Goal: Complete application form

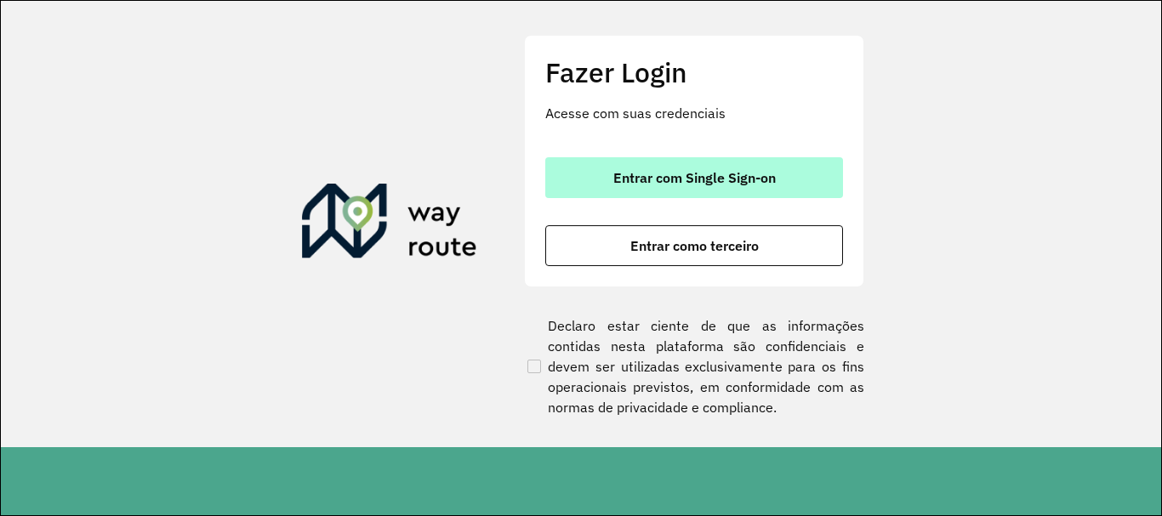
click at [784, 169] on button "Entrar com Single Sign-on" at bounding box center [694, 177] width 298 height 41
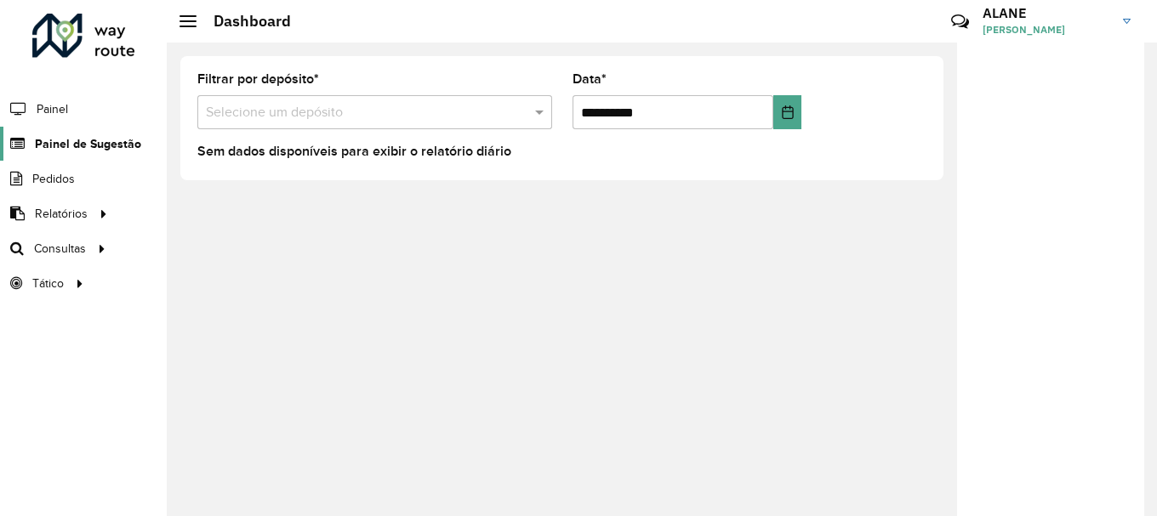
click at [65, 137] on span "Painel de Sugestão" at bounding box center [88, 144] width 106 height 18
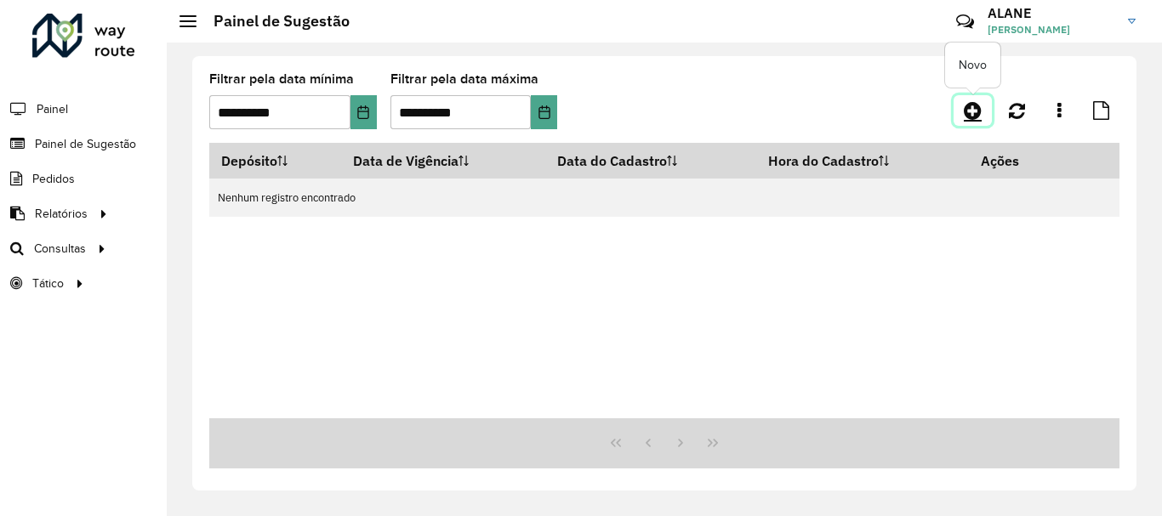
click at [970, 105] on icon at bounding box center [973, 110] width 18 height 20
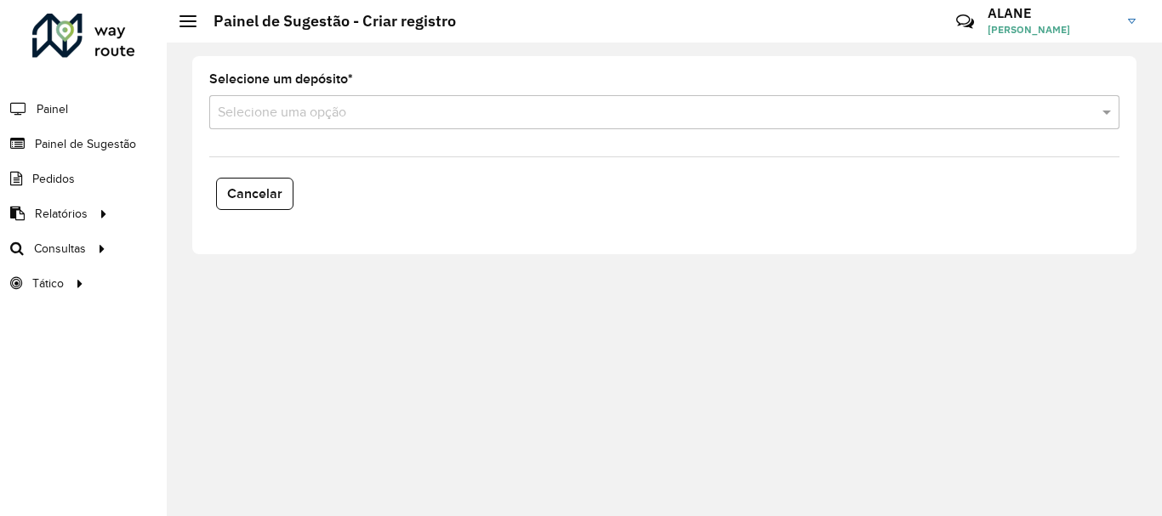
click at [298, 130] on formly-field "Selecione um depósito * Selecione uma opção" at bounding box center [664, 108] width 930 height 70
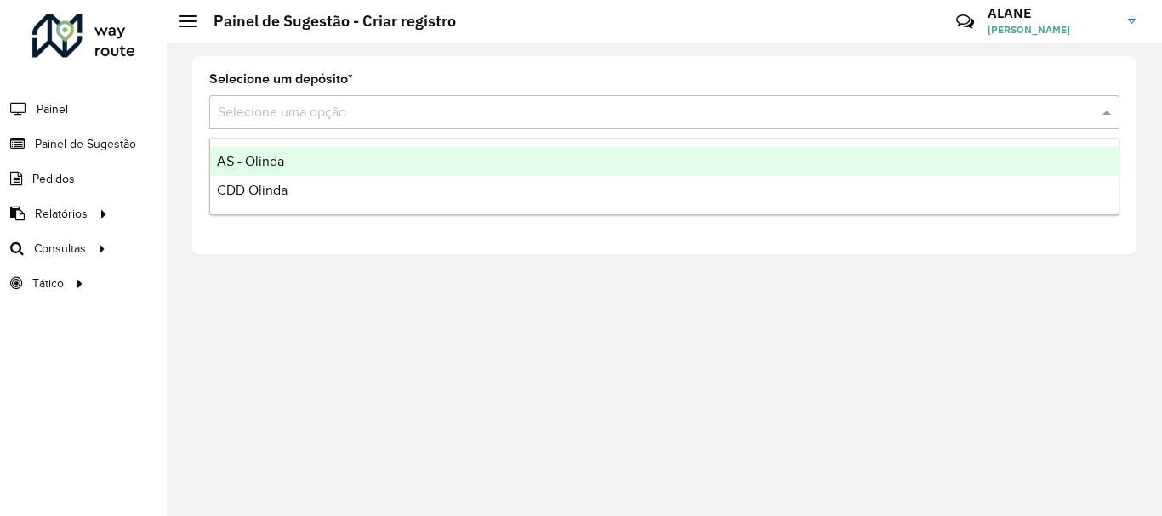
click at [322, 118] on input "text" at bounding box center [647, 113] width 859 height 20
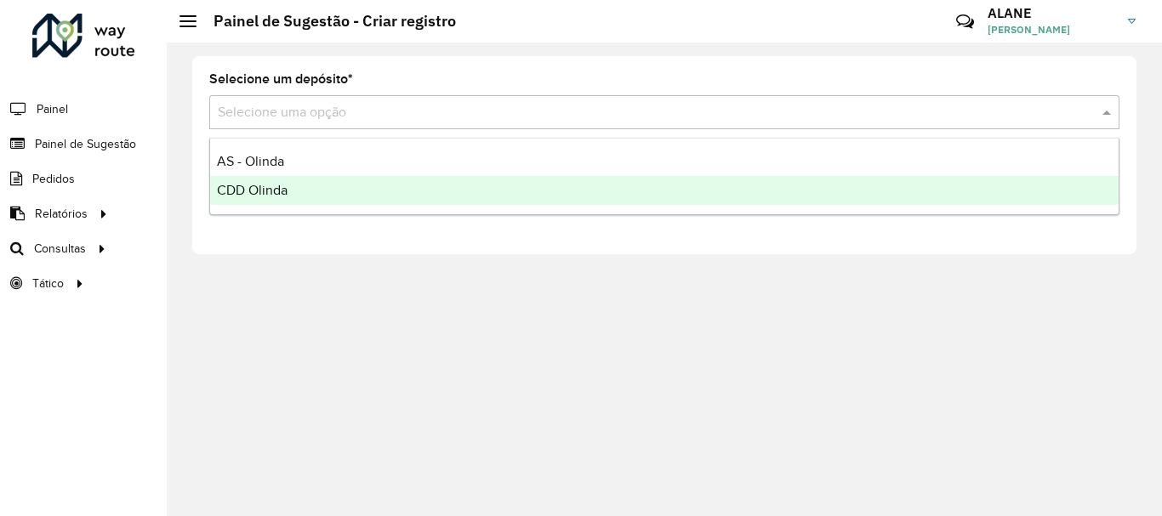
click at [278, 197] on div "CDD Olinda" at bounding box center [664, 190] width 908 height 29
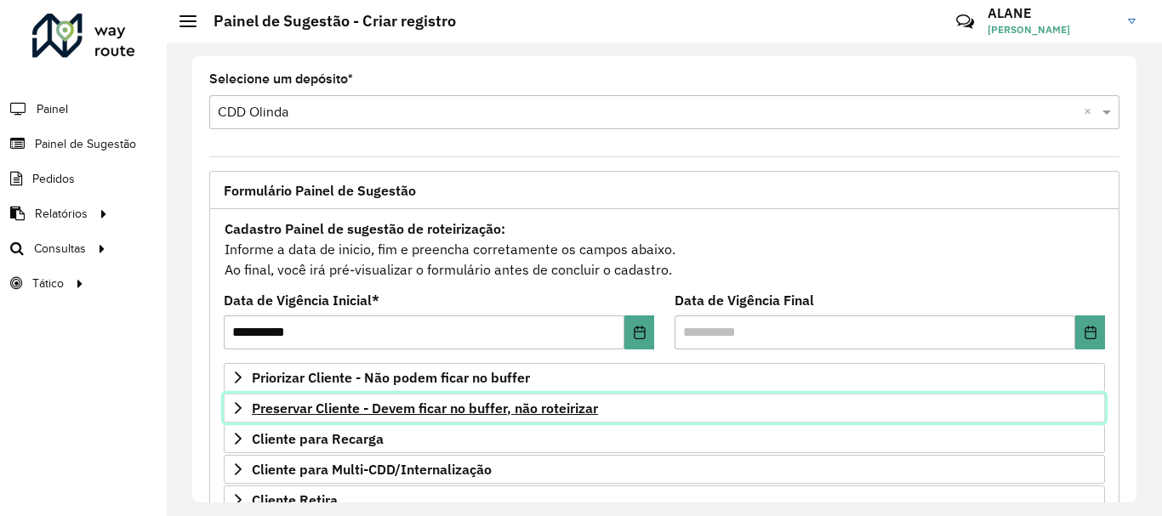
click at [390, 409] on span "Preservar Cliente - Devem ficar no buffer, não roteirizar" at bounding box center [425, 408] width 346 height 14
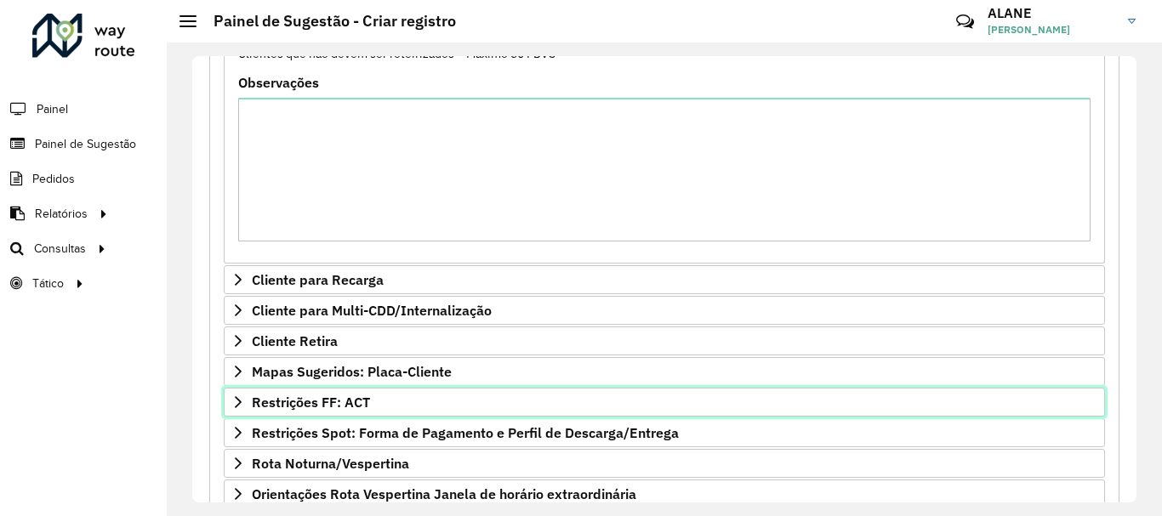
scroll to position [53, 0]
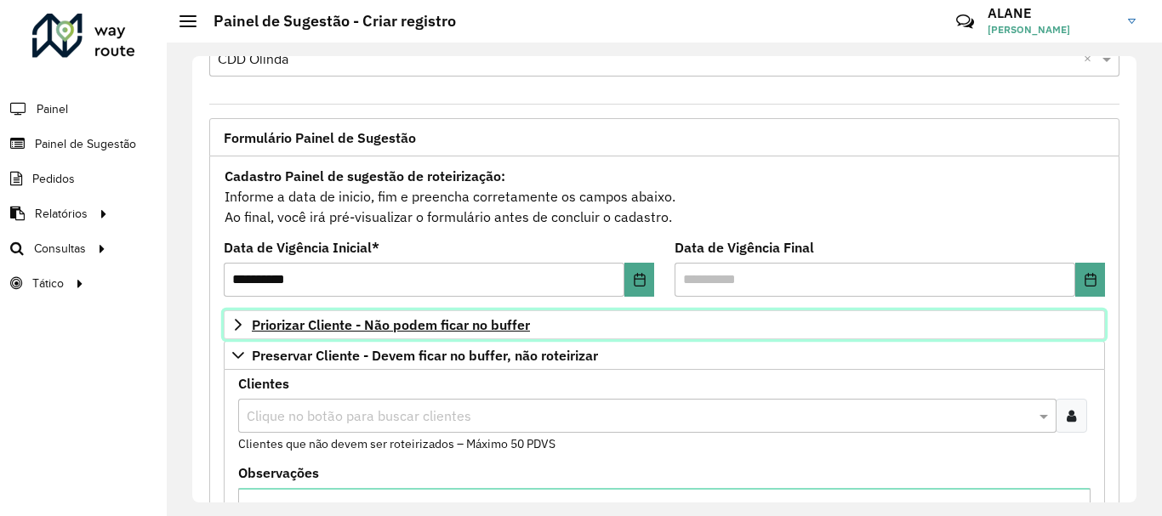
click at [321, 330] on span "Priorizar Cliente - Não podem ficar no buffer" at bounding box center [391, 325] width 278 height 14
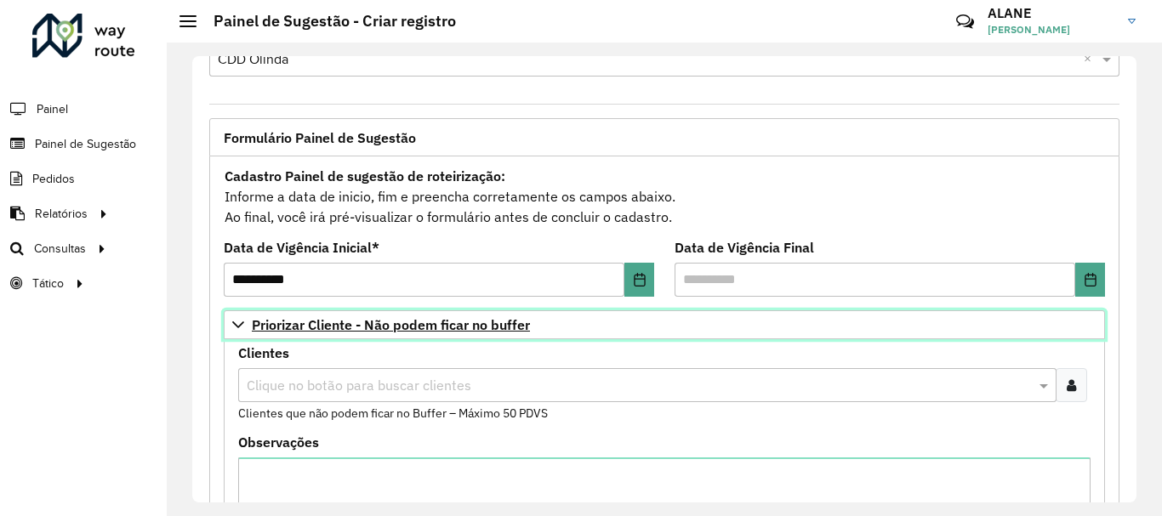
click at [321, 330] on span "Priorizar Cliente - Não podem ficar no buffer" at bounding box center [391, 325] width 278 height 14
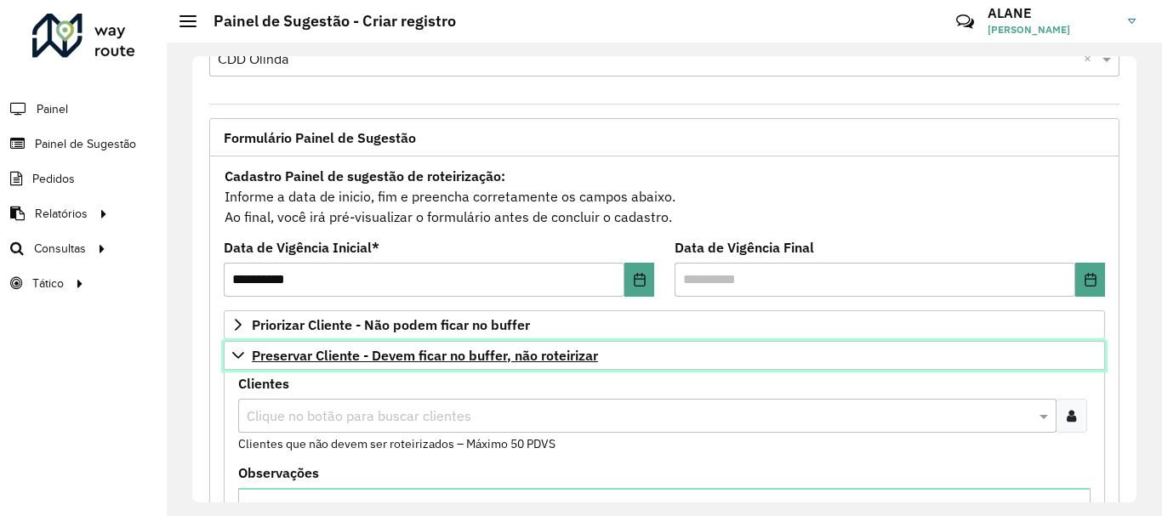
click at [308, 358] on span "Preservar Cliente - Devem ficar no buffer, não roteirizar" at bounding box center [425, 356] width 346 height 14
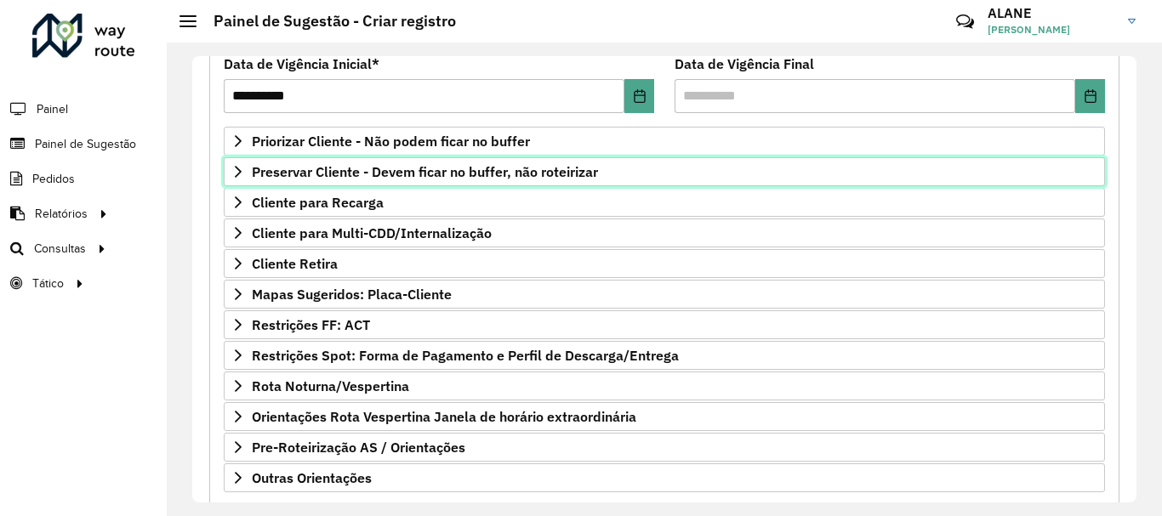
scroll to position [243, 0]
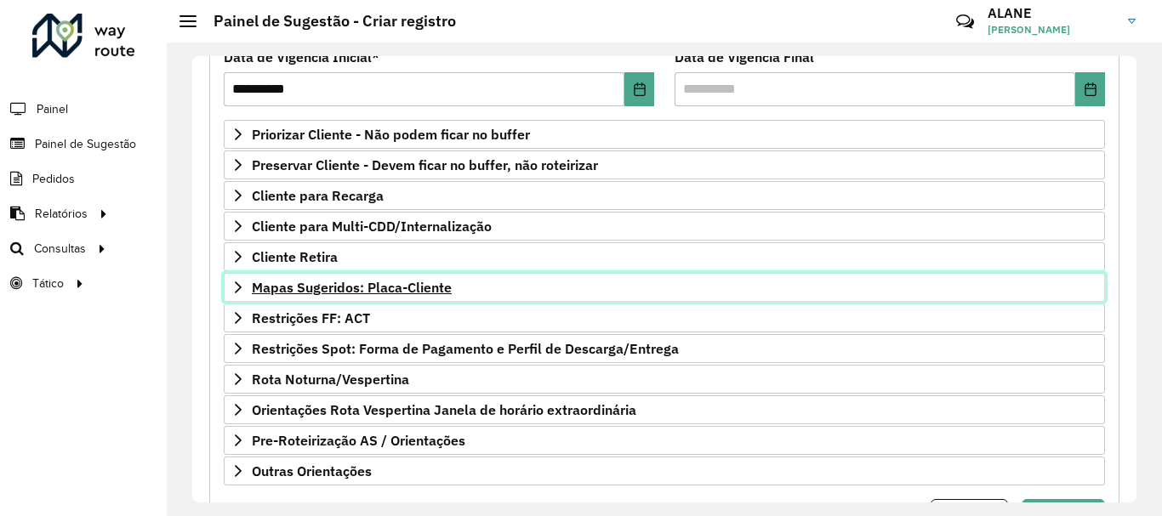
click at [398, 289] on span "Mapas Sugeridos: Placa-Cliente" at bounding box center [352, 288] width 200 height 14
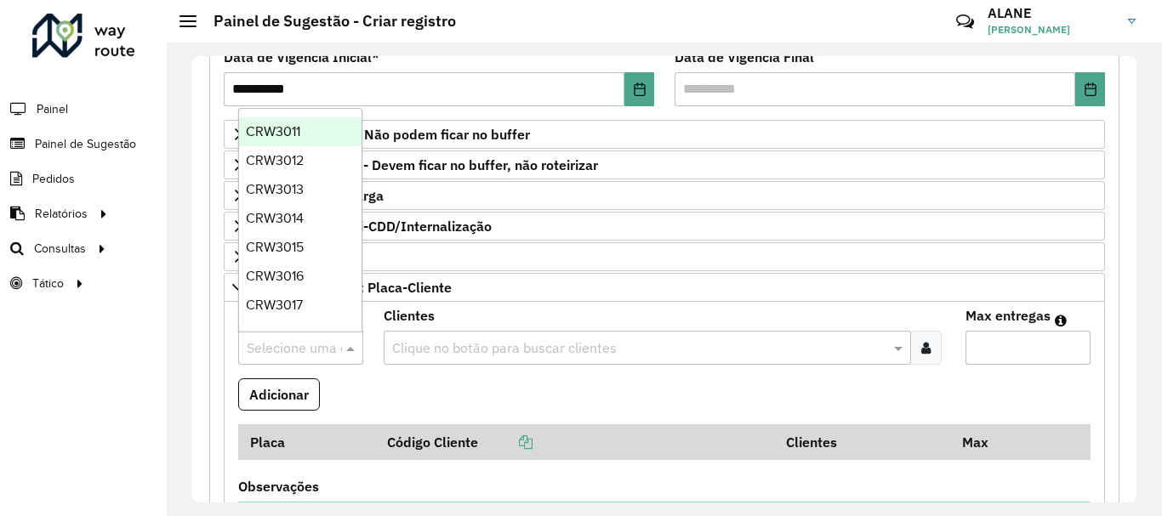
click at [282, 353] on input "text" at bounding box center [284, 348] width 74 height 20
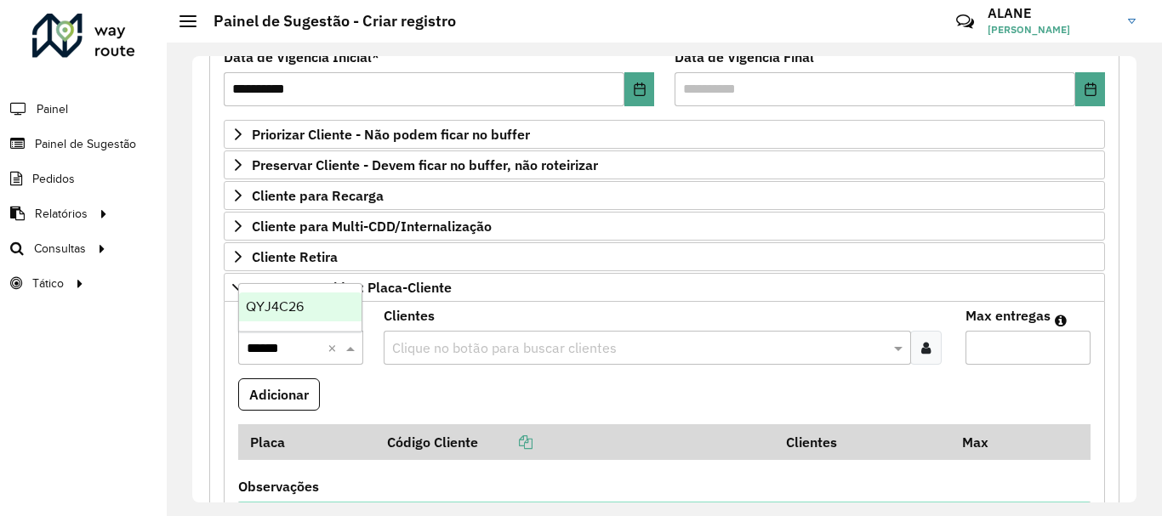
type input "*******"
click at [311, 314] on div "QYJ4C26" at bounding box center [300, 307] width 122 height 29
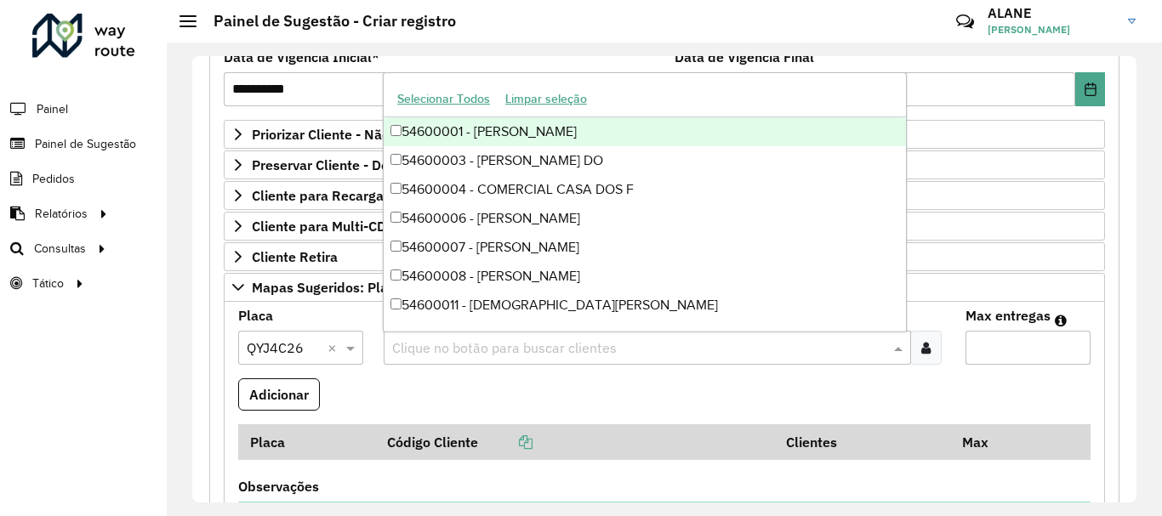
click at [428, 351] on input "text" at bounding box center [639, 348] width 502 height 20
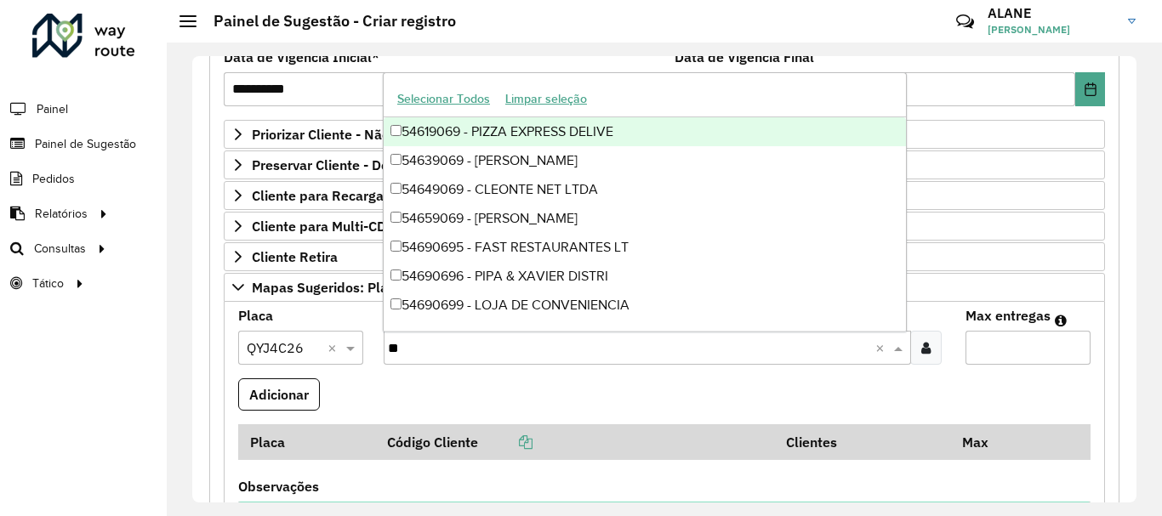
type input "*"
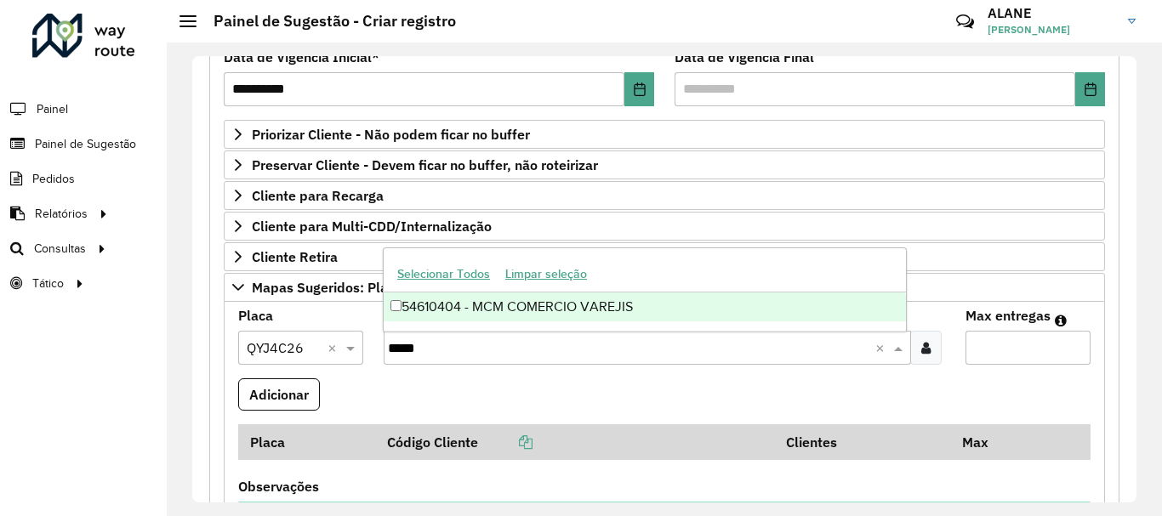
type input "*****"
click at [558, 302] on div "54610404 - MCM COMERCIO VAREJIS" at bounding box center [645, 307] width 522 height 29
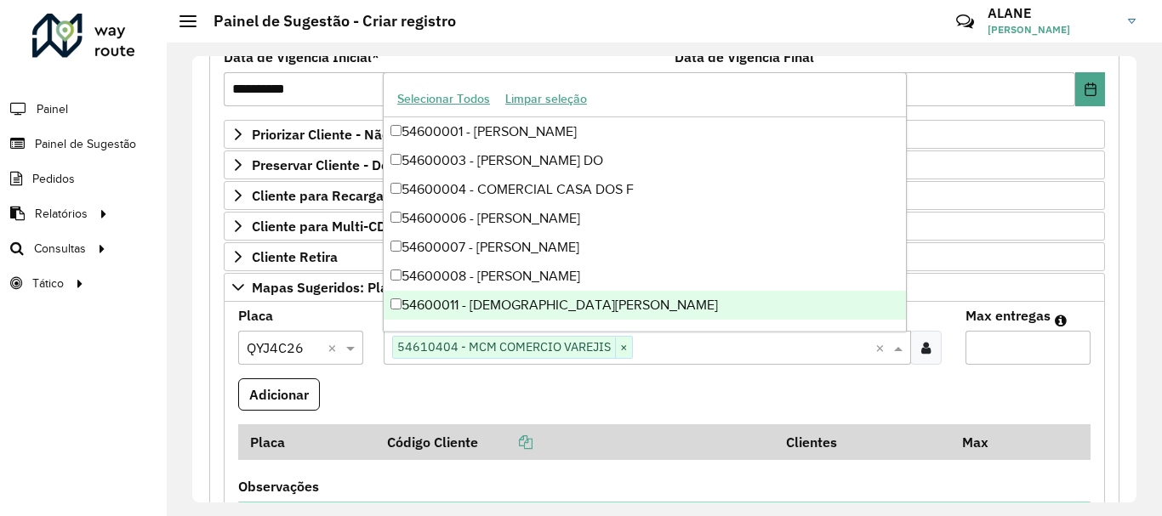
click at [1011, 352] on input "Max entregas" at bounding box center [1027, 348] width 125 height 34
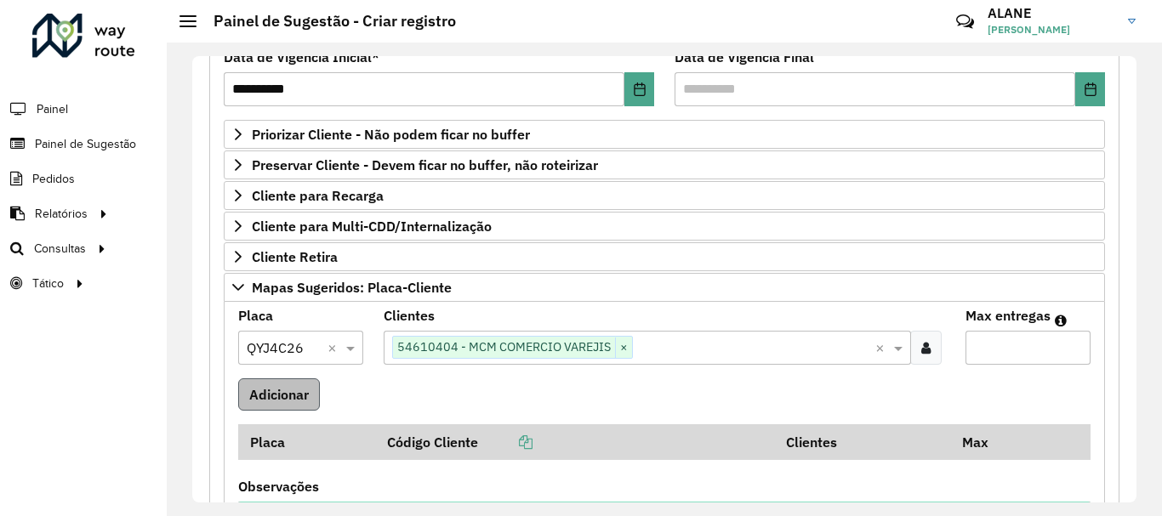
type input "*"
click at [260, 404] on button "Adicionar" at bounding box center [279, 394] width 82 height 32
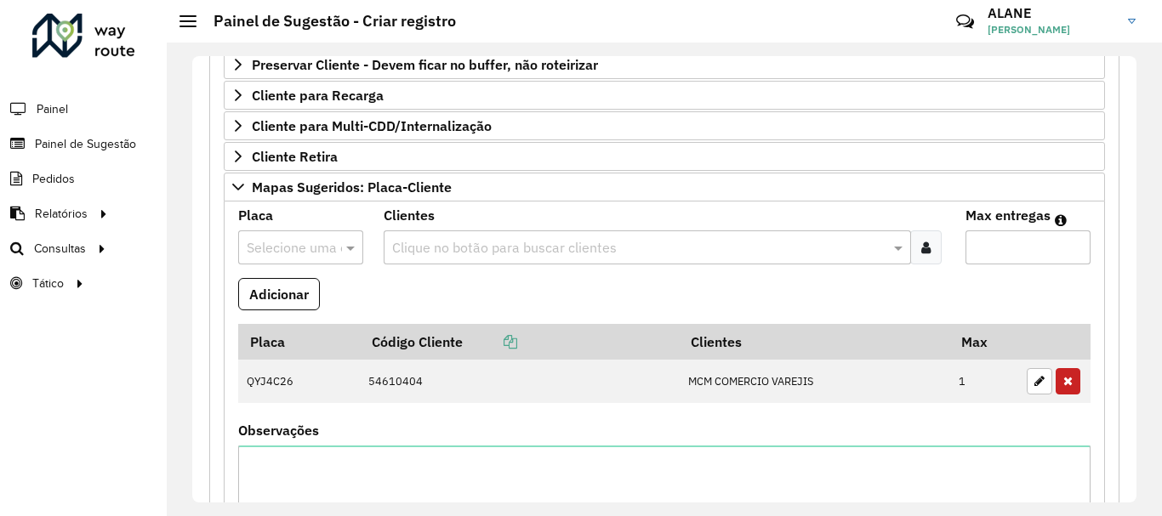
scroll to position [353, 0]
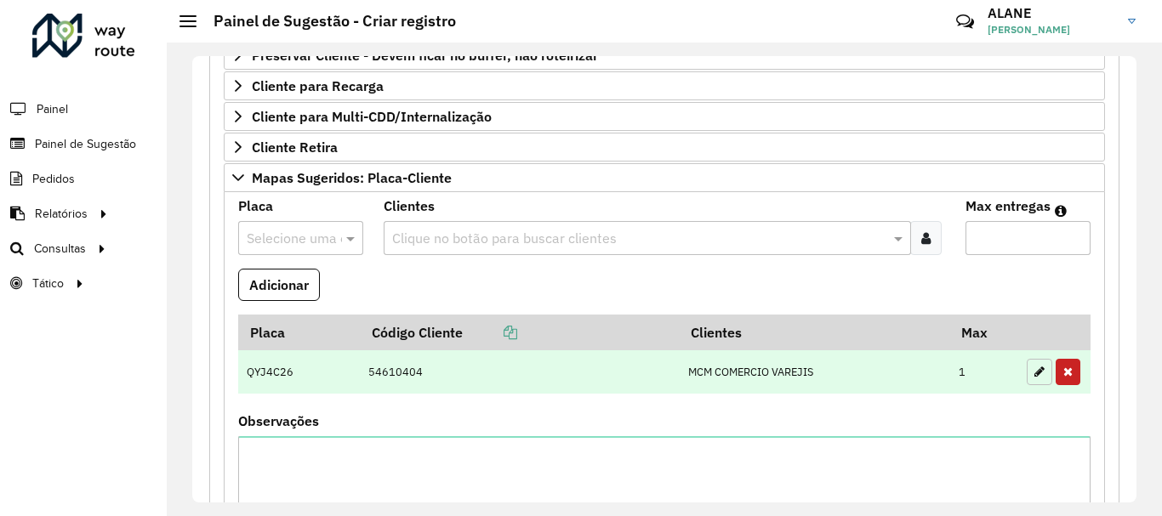
click at [1036, 375] on icon "button" at bounding box center [1039, 372] width 10 height 12
type input "*"
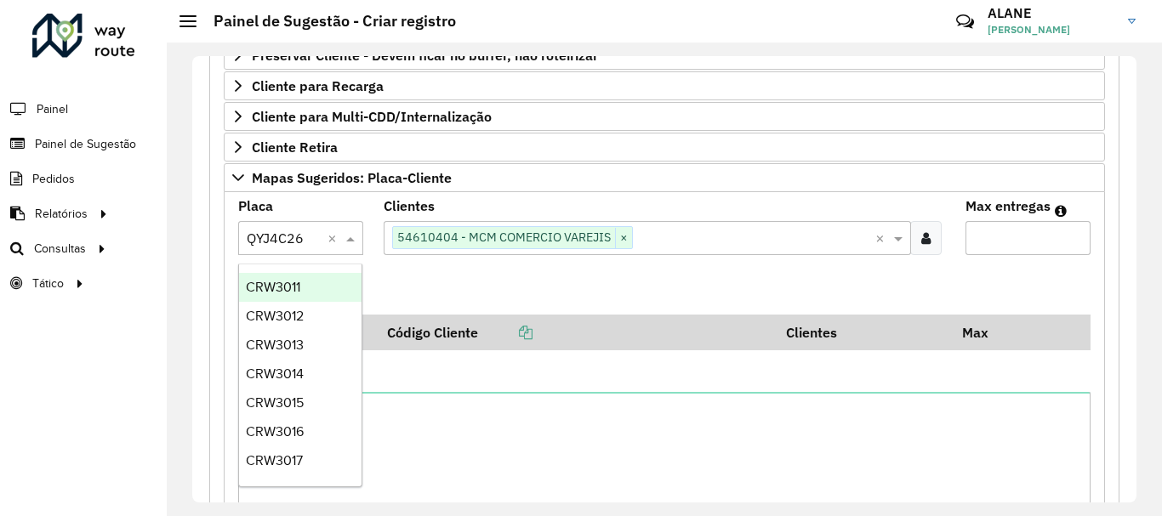
click at [313, 230] on input "text" at bounding box center [284, 239] width 74 height 20
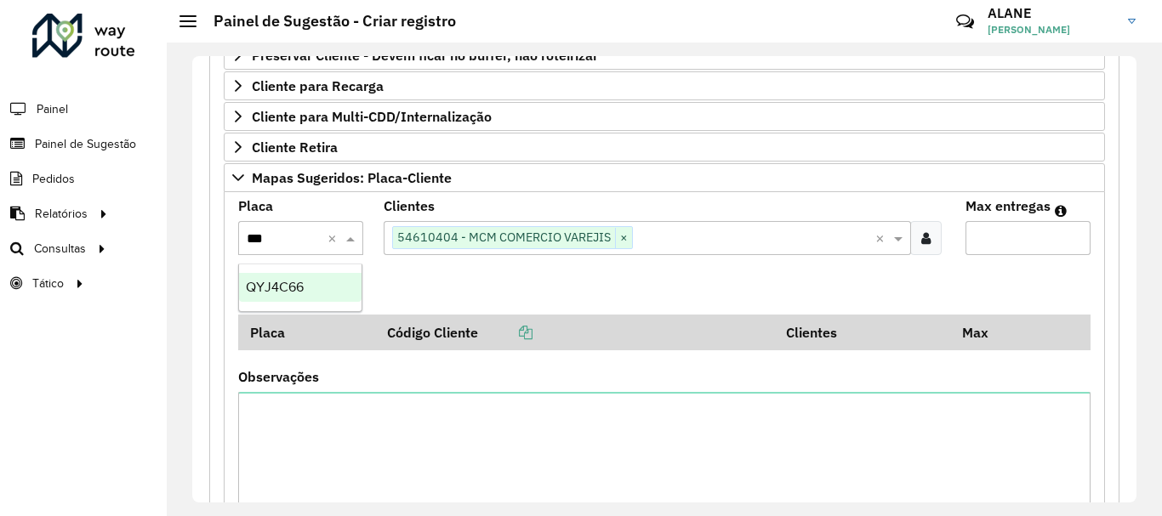
type input "****"
click at [301, 293] on span "QYJ4C66" at bounding box center [275, 287] width 58 height 14
click at [290, 281] on button "Adicionar" at bounding box center [279, 285] width 82 height 32
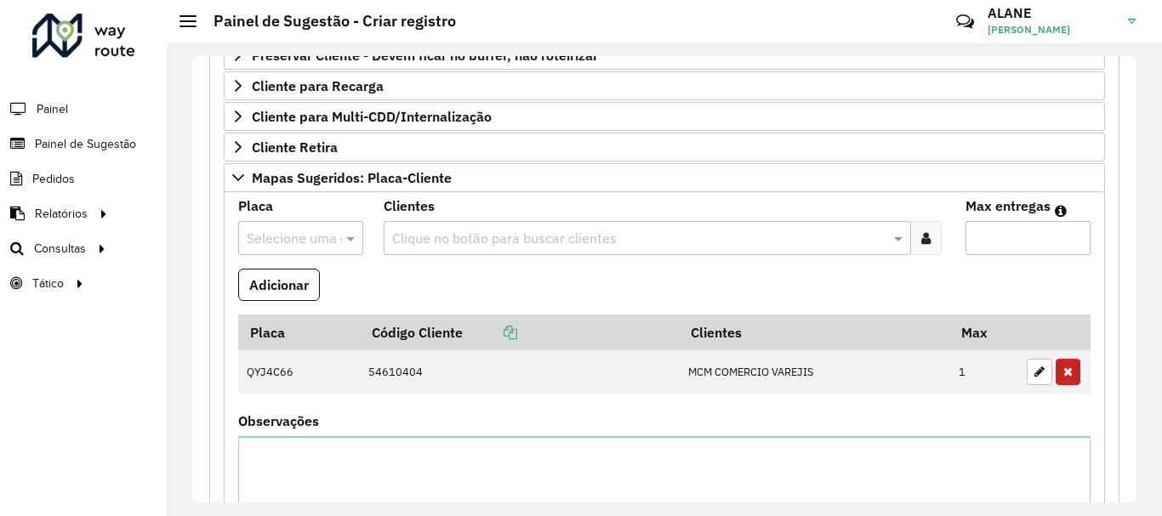
click at [954, 283] on formly-field "Adicionar" at bounding box center [664, 292] width 873 height 46
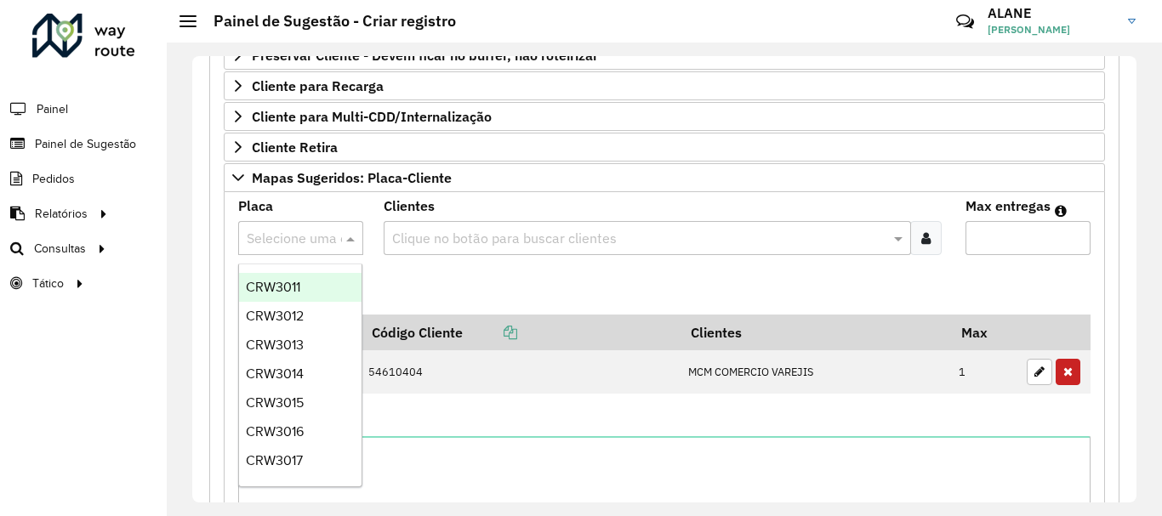
click at [277, 240] on input "text" at bounding box center [284, 239] width 74 height 20
type input "*"
type input "*******"
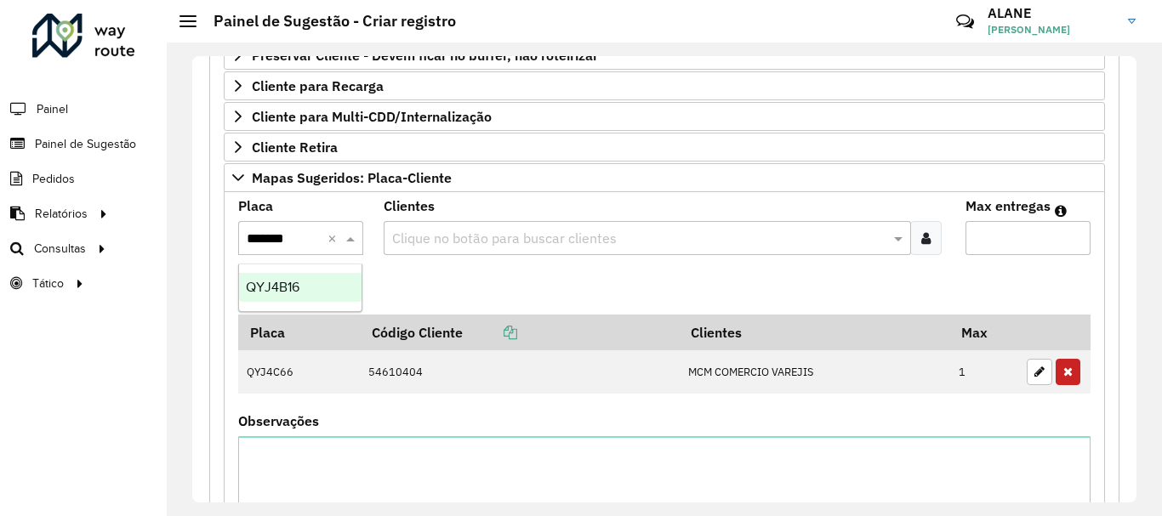
click at [327, 292] on div "QYJ4B16" at bounding box center [300, 287] width 122 height 29
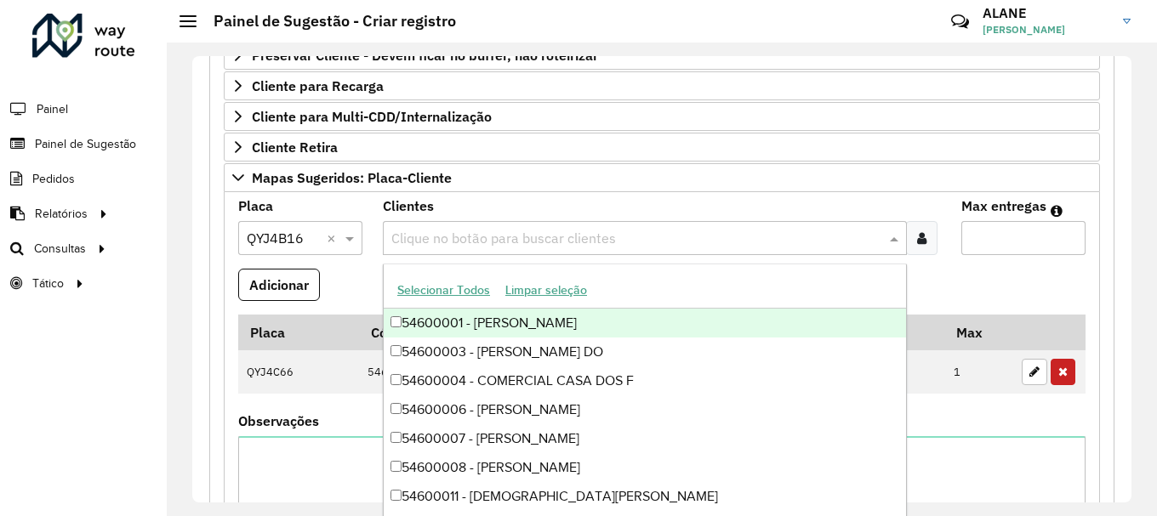
click at [418, 244] on input "text" at bounding box center [636, 239] width 498 height 20
paste input "*****"
type input "*****"
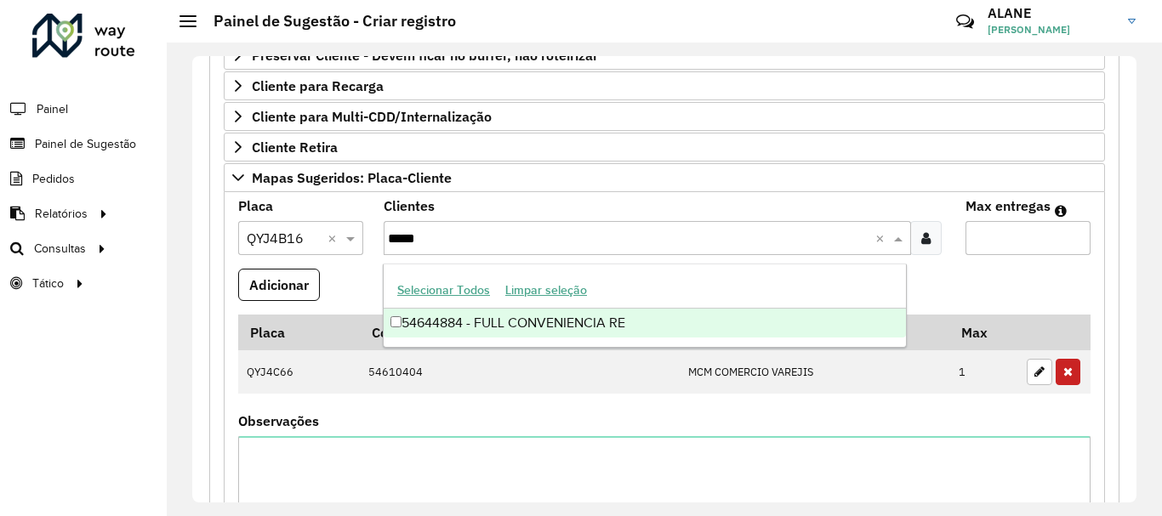
click at [549, 312] on div "54644884 - FULL CONVENIENCIA RE" at bounding box center [645, 323] width 522 height 29
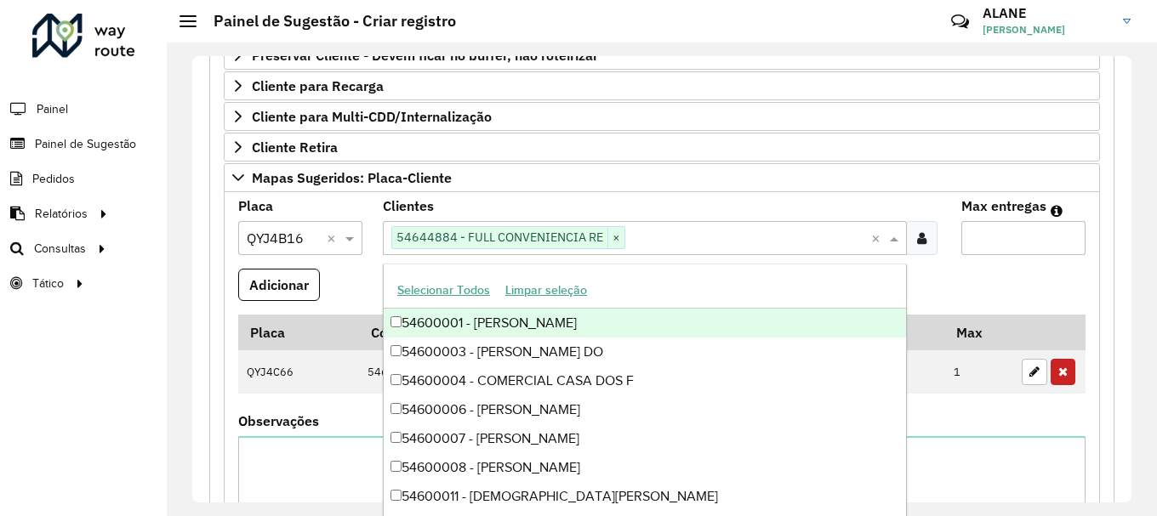
click at [988, 237] on input "Max entregas" at bounding box center [1023, 238] width 124 height 34
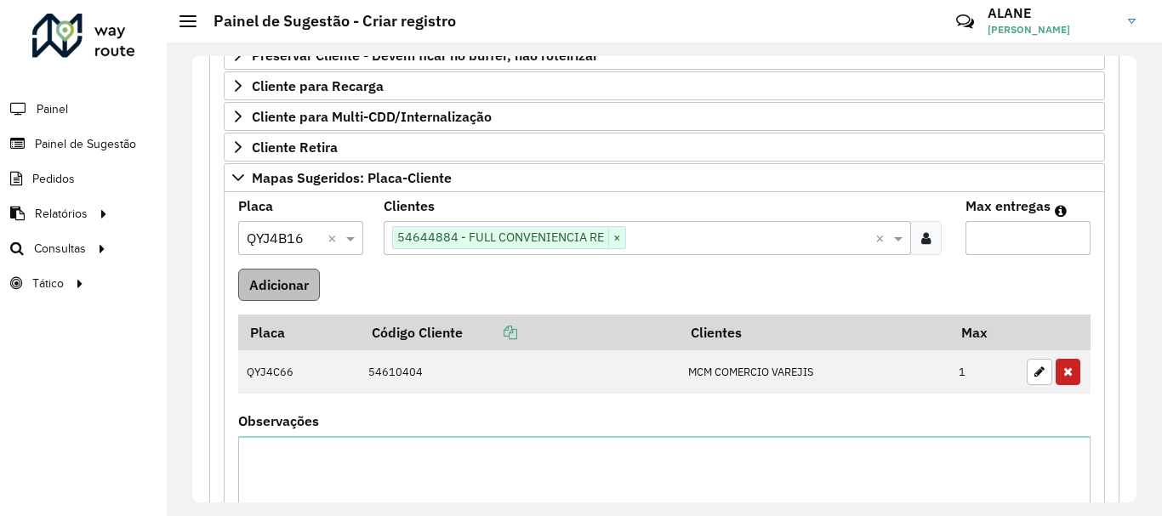
type input "*"
click at [314, 287] on button "Adicionar" at bounding box center [279, 285] width 82 height 32
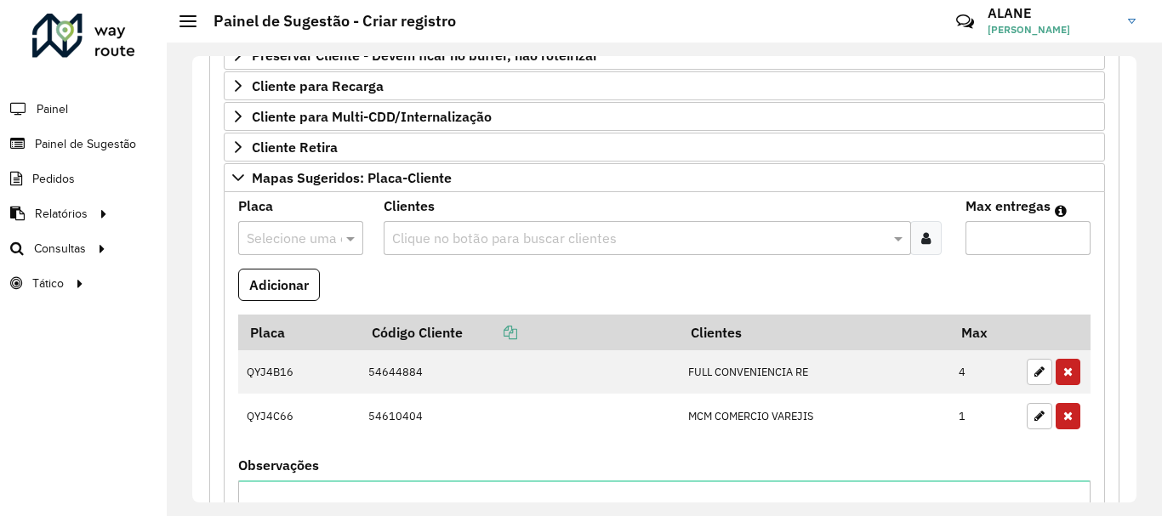
scroll to position [743, 0]
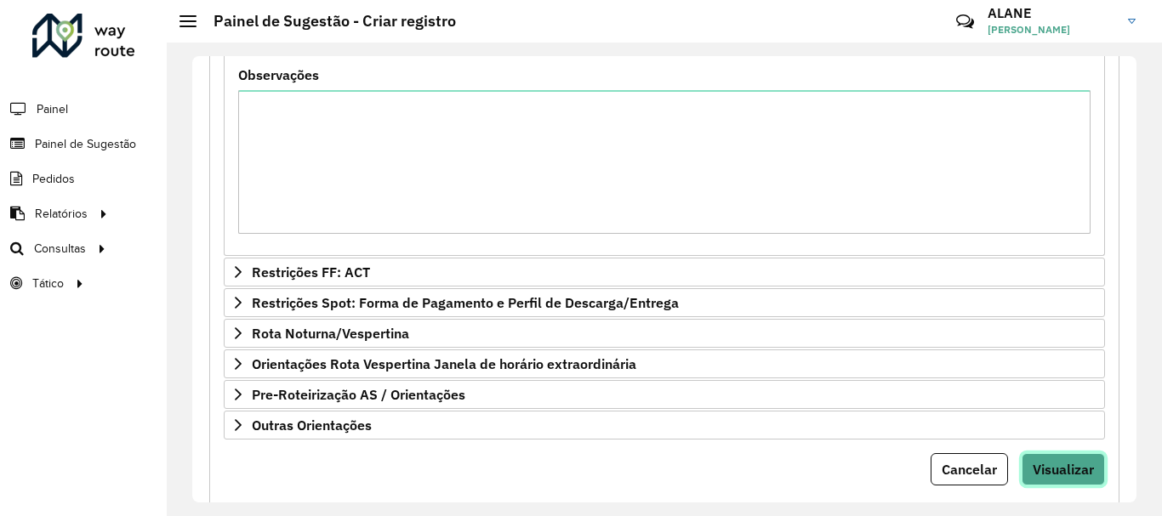
click at [1060, 466] on span "Visualizar" at bounding box center [1062, 469] width 61 height 17
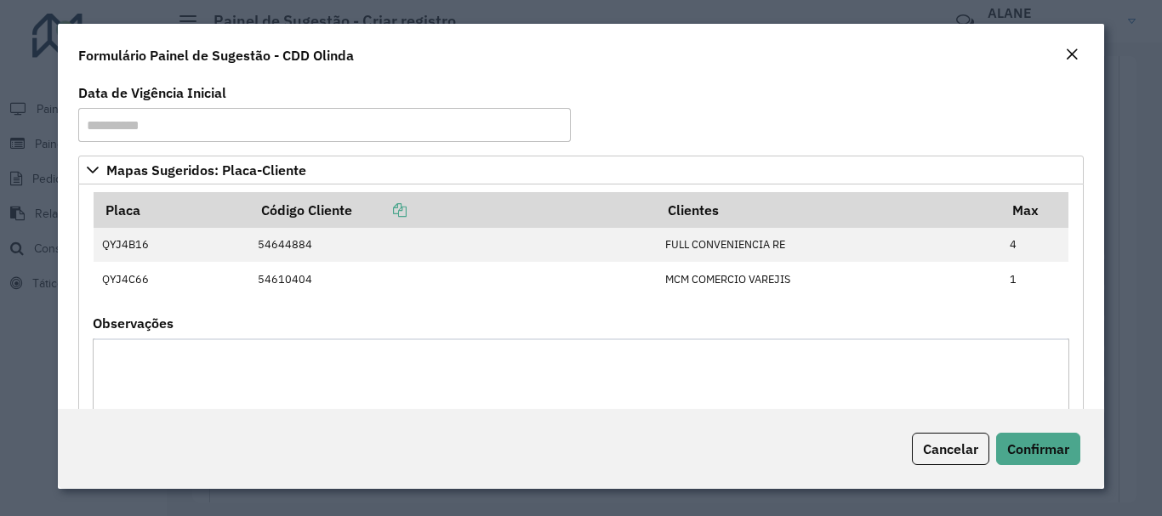
click at [1060, 466] on div "Cancelar Confirmar" at bounding box center [580, 449] width 1045 height 80
click at [1060, 455] on span "Confirmar" at bounding box center [1038, 449] width 62 height 17
